Goal: Information Seeking & Learning: Check status

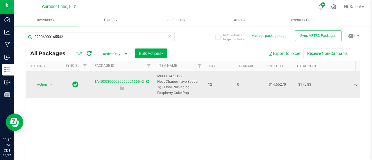
scroll to position [0, 71]
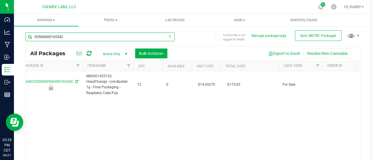
click at [51, 38] on input "02906000165542" at bounding box center [100, 37] width 149 height 9
paste input "HeadChange - Live Rosin 1g - Final Packaging - Funkenstein"
type input "HeadChange - Live Rosin 1g - Final Packaging - Funkenstein"
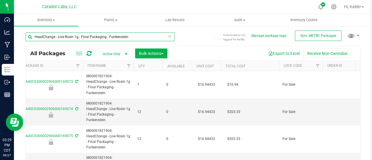
scroll to position [0, 62]
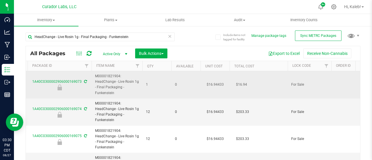
click at [215, 84] on td "$16.94433" at bounding box center [215, 84] width 29 height 27
drag, startPoint x: 215, startPoint y: 84, endPoint x: 211, endPoint y: 84, distance: 3.8
click at [211, 84] on input "16.94433" at bounding box center [214, 85] width 26 height 8
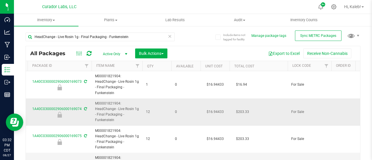
drag, startPoint x: 72, startPoint y: 106, endPoint x: 78, endPoint y: 120, distance: 15.1
click at [78, 120] on td "1A40C0300002906000169074" at bounding box center [60, 112] width 64 height 27
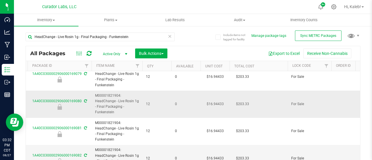
scroll to position [162, 62]
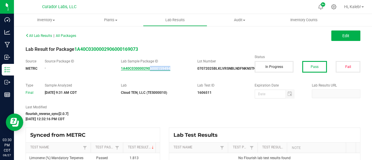
drag, startPoint x: 179, startPoint y: 73, endPoint x: 148, endPoint y: 69, distance: 31.1
click at [148, 69] on div "Source METRC Source Package ID - Lab Sample Package ID 1A40C0300002906000159494…" at bounding box center [193, 68] width 344 height 18
copy strong "6000159494"
